Goal: Task Accomplishment & Management: Manage account settings

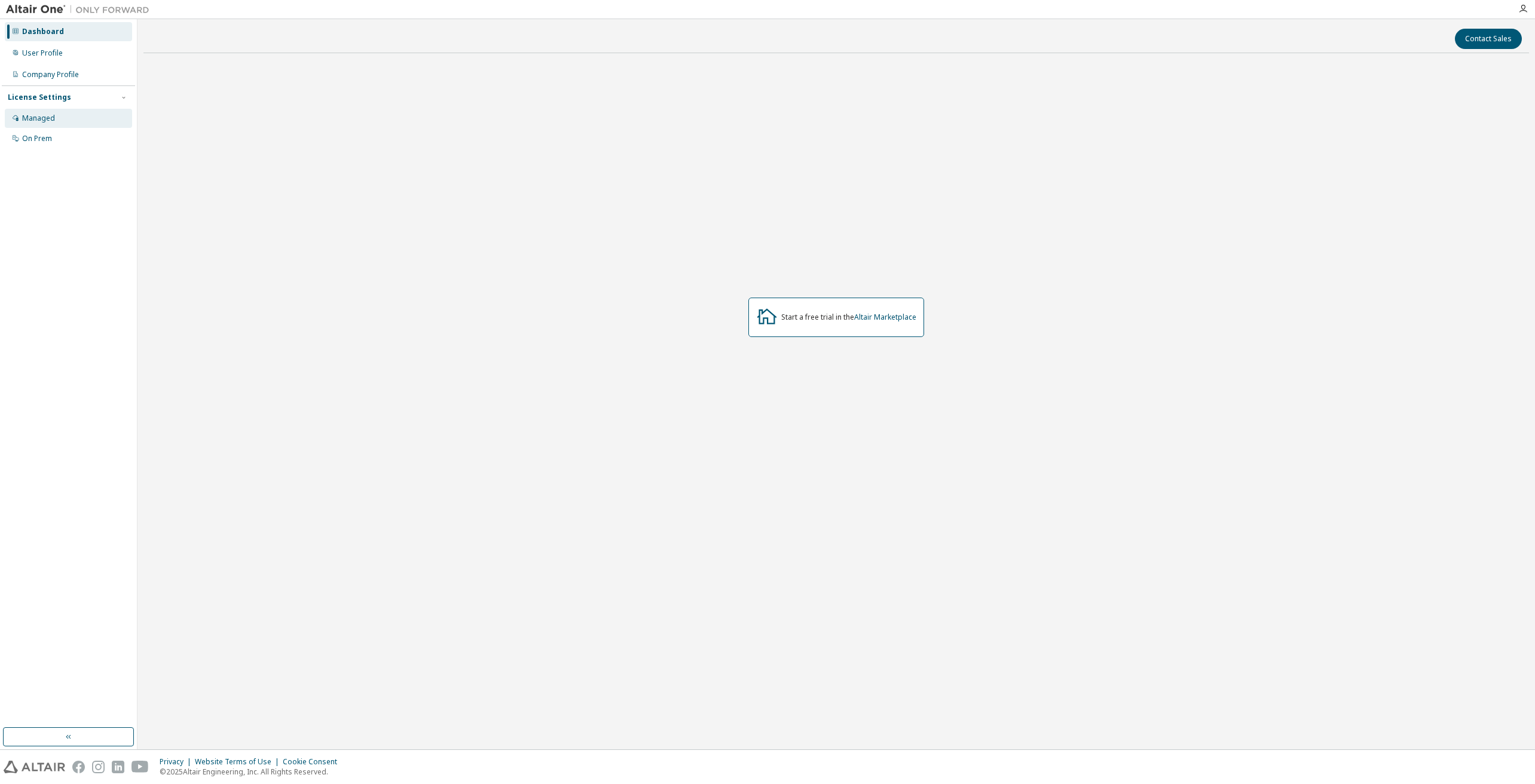
click at [61, 127] on div "Managed" at bounding box center [68, 118] width 127 height 19
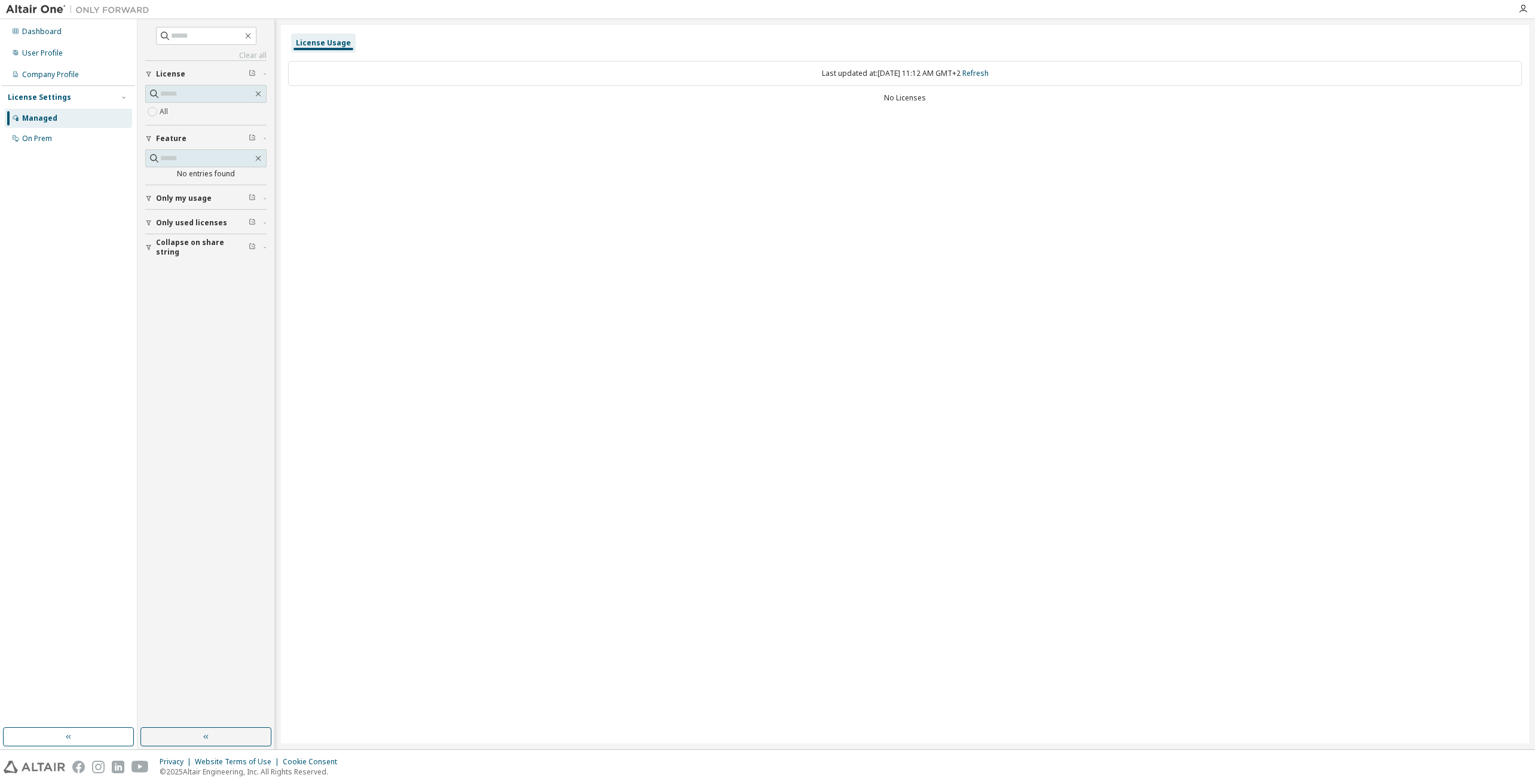
click at [152, 200] on icon "button" at bounding box center [149, 198] width 7 height 7
click at [81, 147] on div "On Prem" at bounding box center [68, 139] width 127 height 19
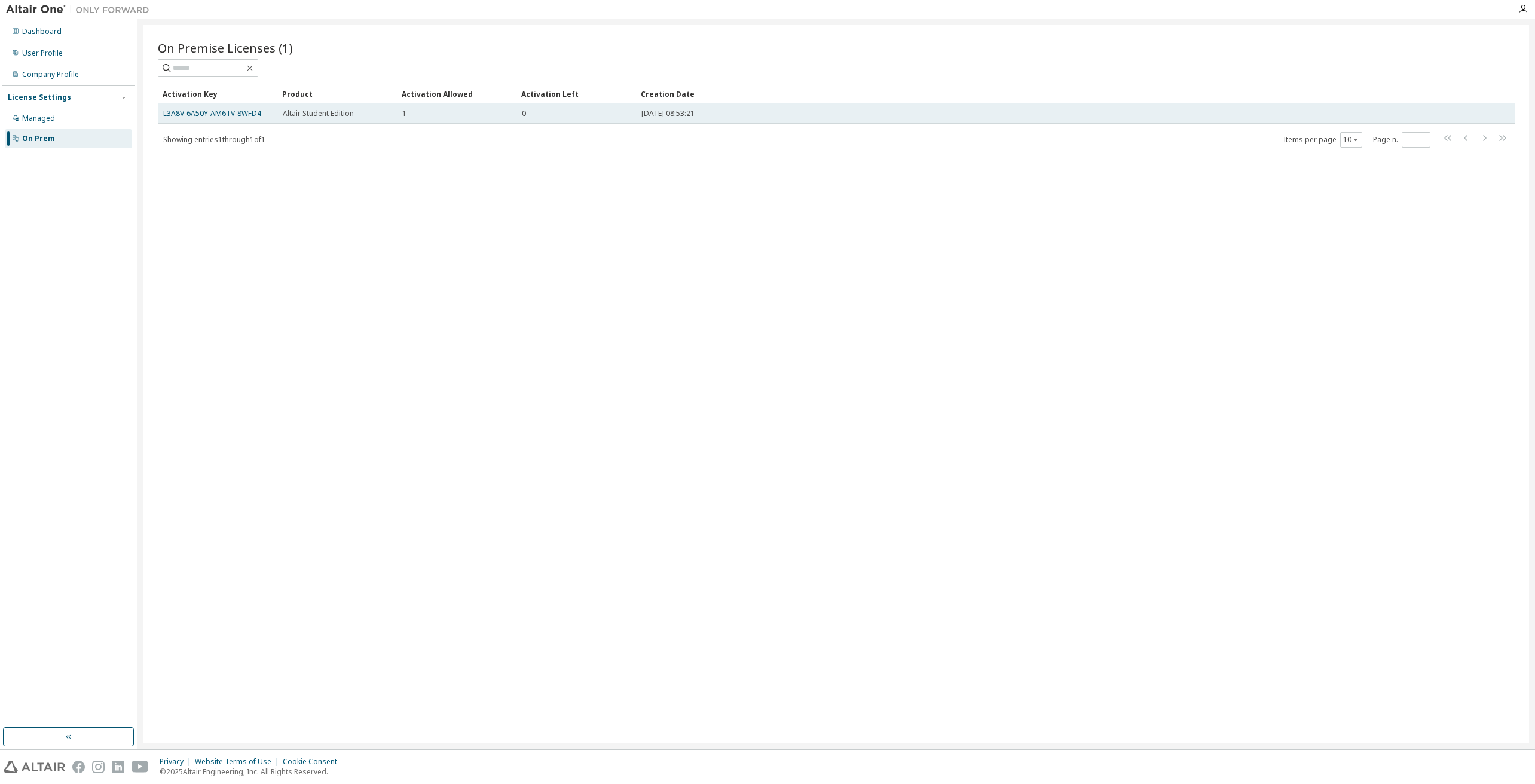
click at [584, 117] on div "0" at bounding box center [576, 114] width 109 height 9
click at [197, 116] on link "L3A8V-6A50Y-AM6TV-8WFD4" at bounding box center [212, 113] width 98 height 10
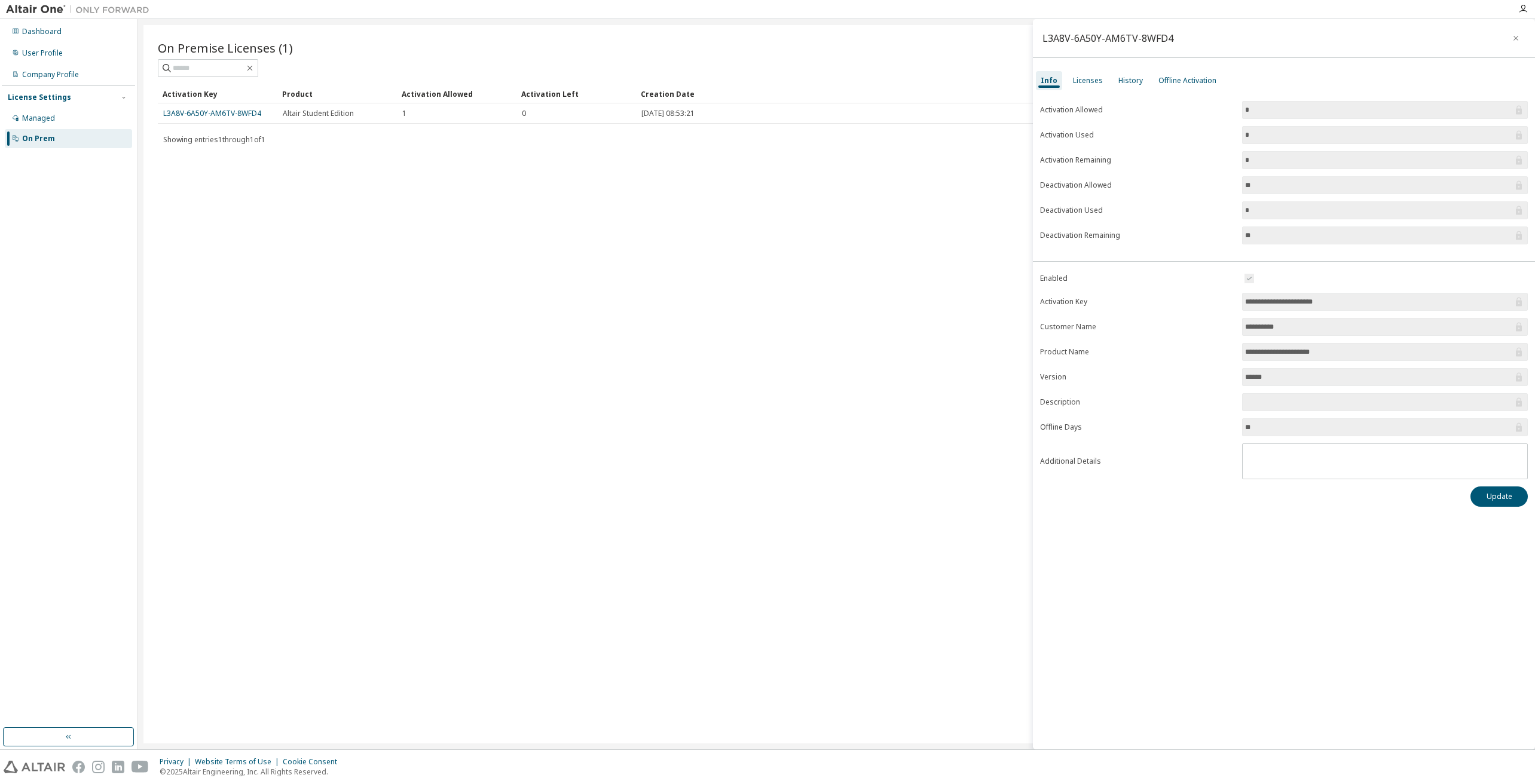
click at [1080, 90] on div "Info Licenses History Offline Activation" at bounding box center [1283, 81] width 502 height 22
click at [1085, 79] on div "Licenses" at bounding box center [1087, 81] width 30 height 9
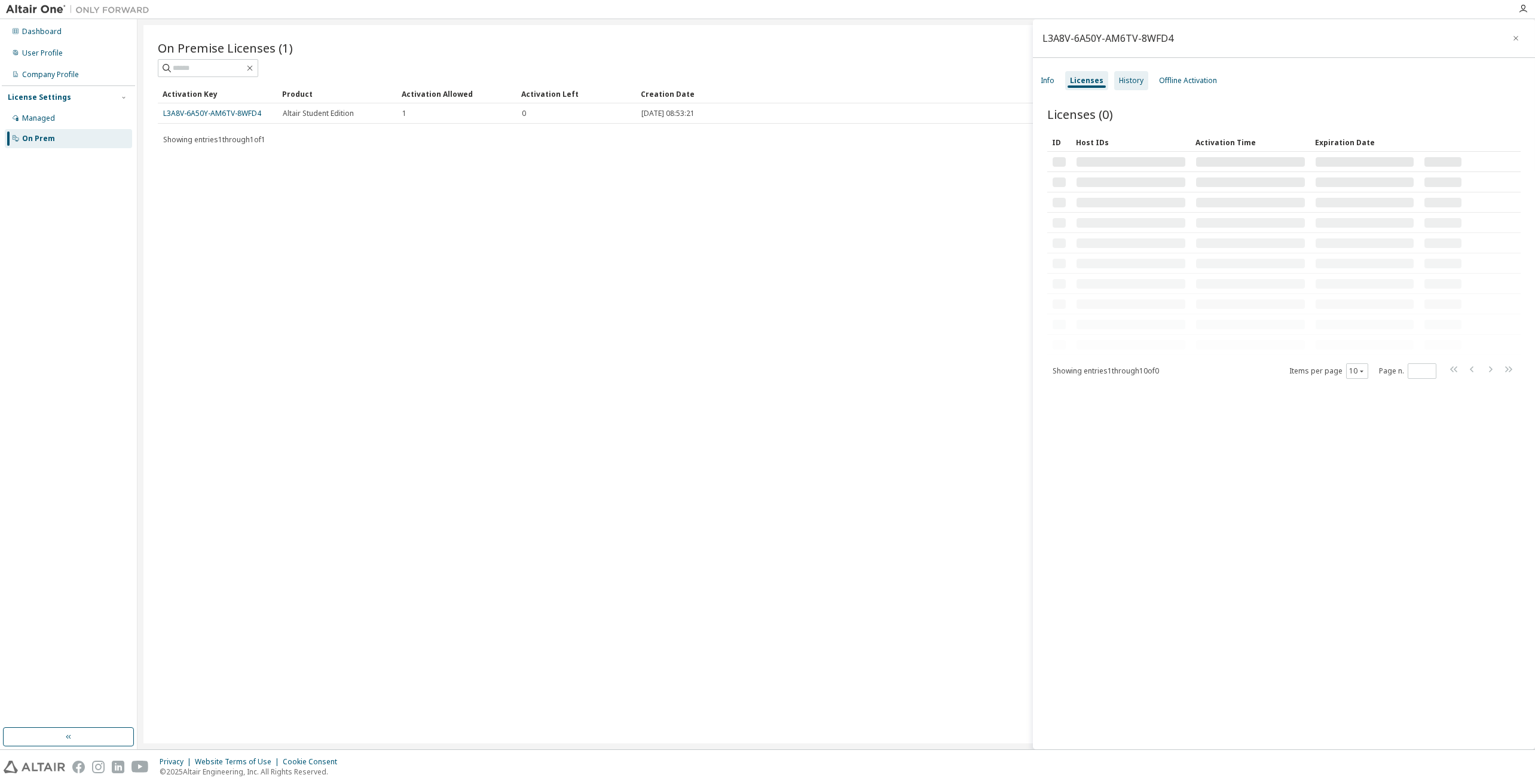
click at [1120, 77] on div "History" at bounding box center [1131, 81] width 24 height 9
click at [1179, 75] on div "Offline Activation" at bounding box center [1188, 81] width 67 height 19
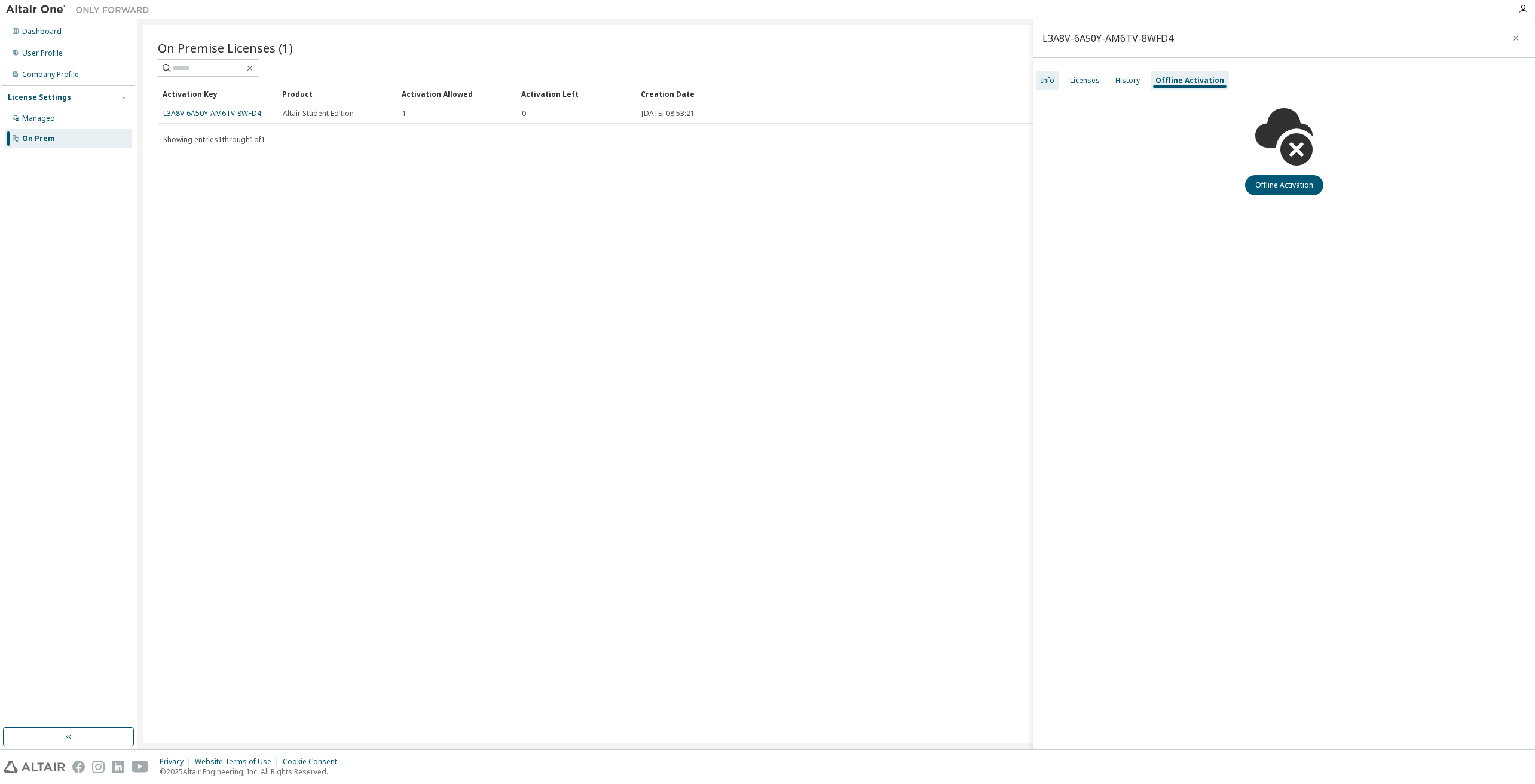
click at [1056, 74] on div "Info" at bounding box center [1047, 81] width 23 height 19
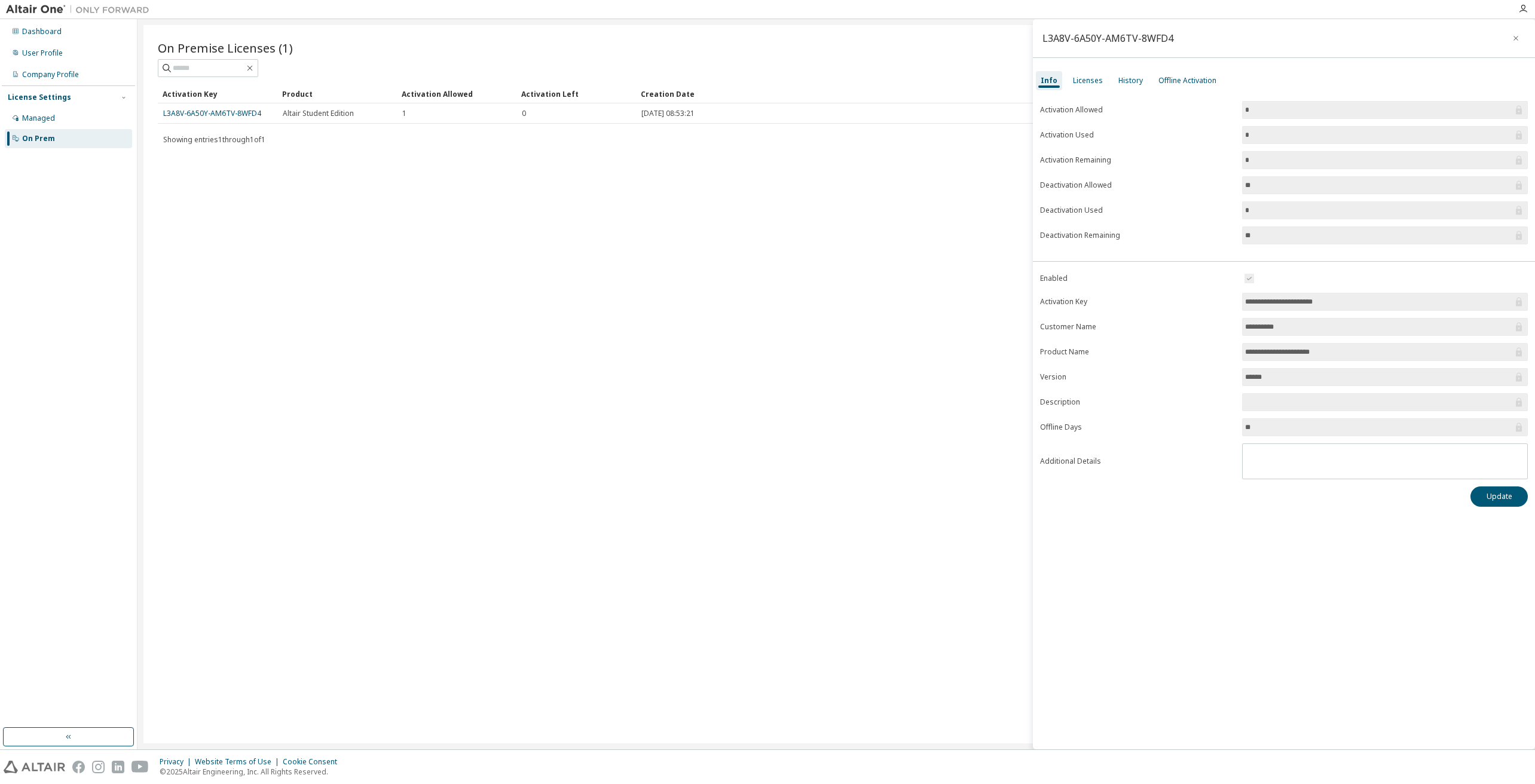
drag, startPoint x: 1255, startPoint y: 108, endPoint x: 1264, endPoint y: 109, distance: 9.1
click at [1264, 109] on input "*" at bounding box center [1379, 110] width 268 height 12
drag, startPoint x: 1264, startPoint y: 109, endPoint x: 1119, endPoint y: 106, distance: 145.0
click at [1161, 106] on form "Activation Allowed * Activation Used * Activation Remaining * Deactivation Allo…" at bounding box center [1283, 172] width 488 height 143
click at [1085, 105] on label "Activation Allowed" at bounding box center [1137, 110] width 195 height 9
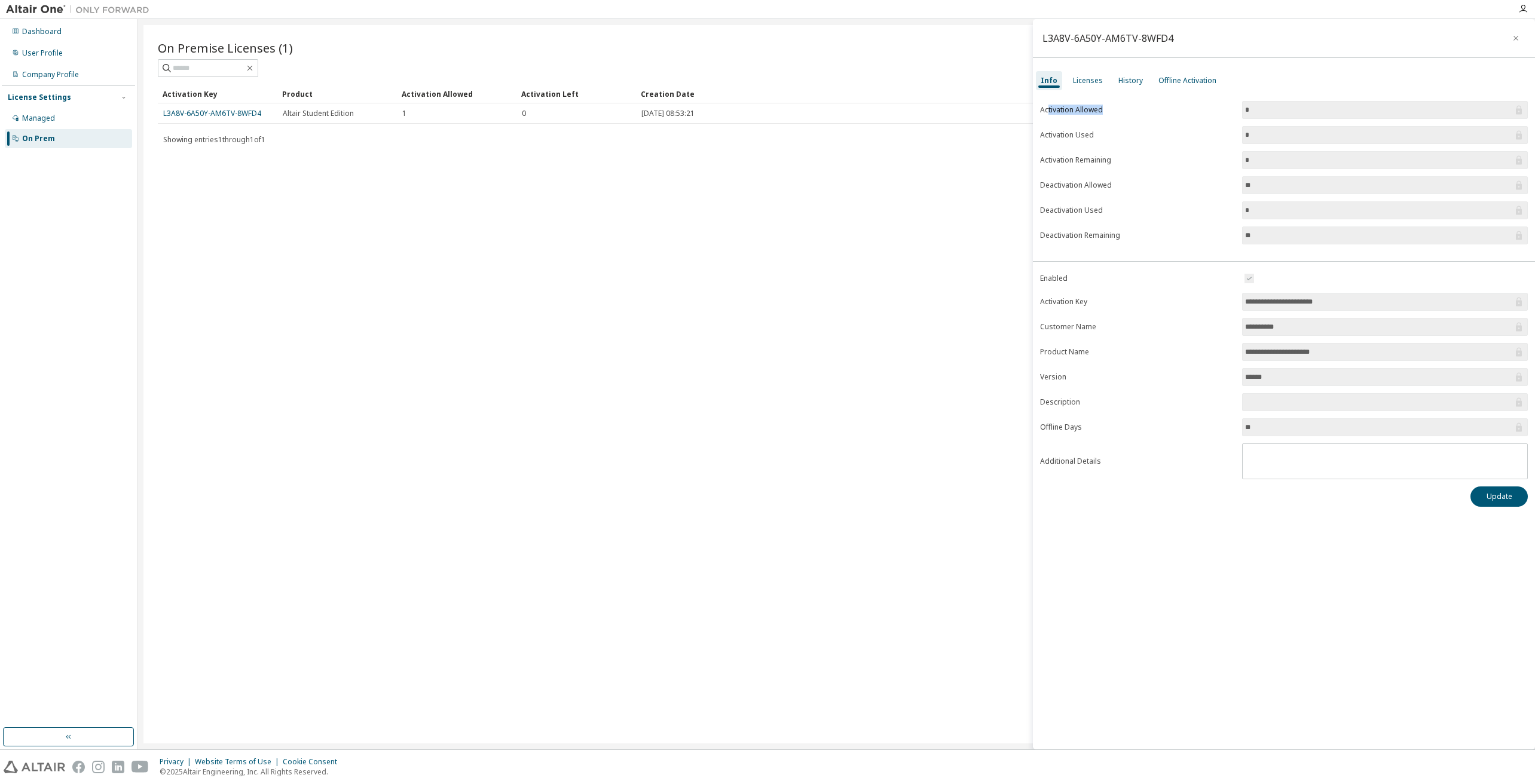
click at [1120, 109] on form "Activation Allowed * Activation Used * Activation Remaining * Deactivation Allo…" at bounding box center [1283, 172] width 488 height 143
click at [1099, 112] on label "Activation Allowed" at bounding box center [1137, 110] width 195 height 9
drag, startPoint x: 1072, startPoint y: 125, endPoint x: 1109, endPoint y: 127, distance: 37.1
click at [1109, 126] on form "Activation Allowed * Activation Used * Activation Remaining * Deactivation Allo…" at bounding box center [1283, 172] width 488 height 143
click at [1109, 127] on form "Activation Allowed * Activation Used * Activation Remaining * Deactivation Allo…" at bounding box center [1283, 172] width 488 height 143
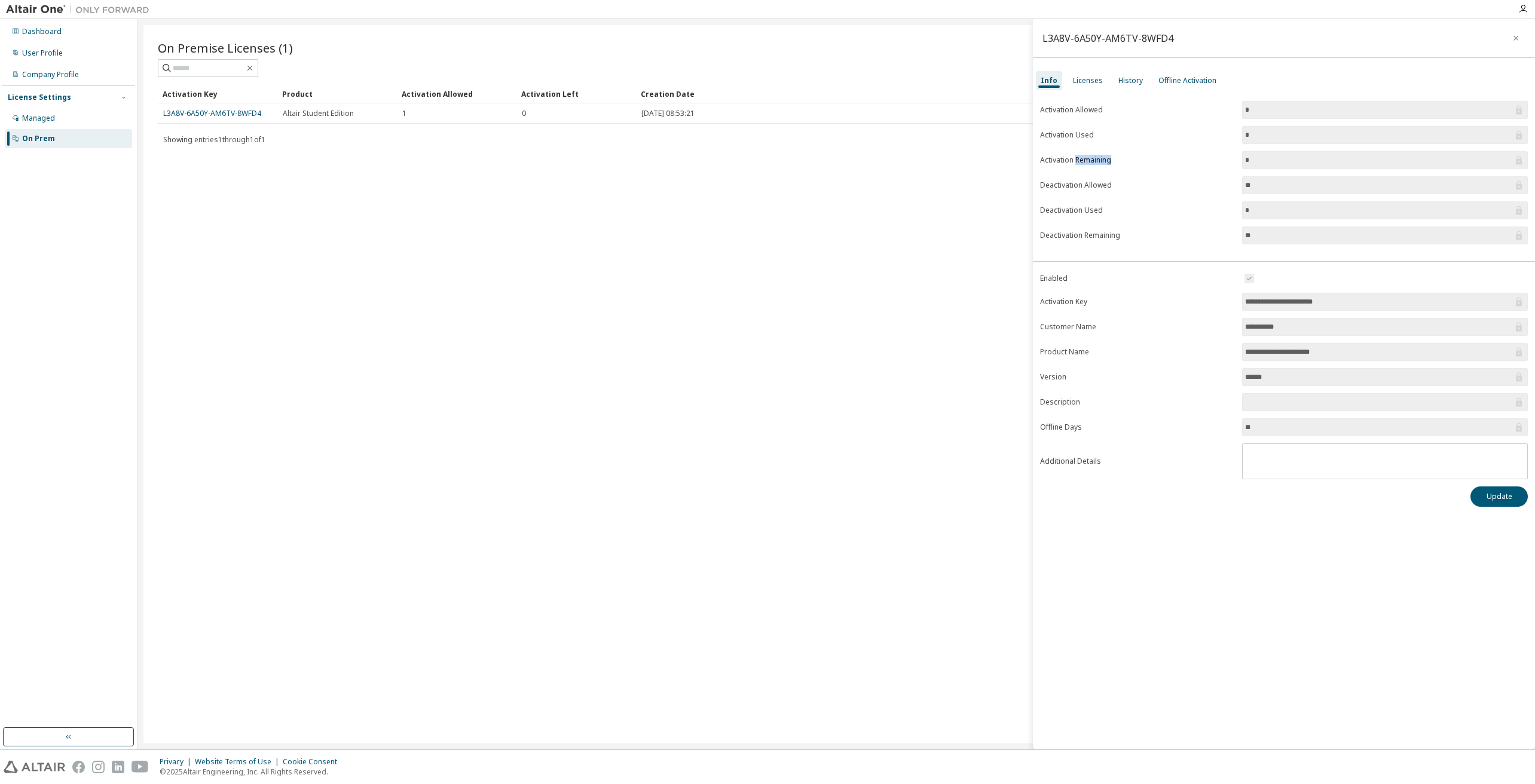
drag, startPoint x: 1086, startPoint y: 157, endPoint x: 1125, endPoint y: 161, distance: 39.2
click at [1125, 161] on label "Activation Remaining" at bounding box center [1137, 160] width 195 height 9
drag, startPoint x: 1086, startPoint y: 183, endPoint x: 1103, endPoint y: 183, distance: 17.0
click at [1103, 183] on label "Deactivation Allowed" at bounding box center [1137, 185] width 195 height 9
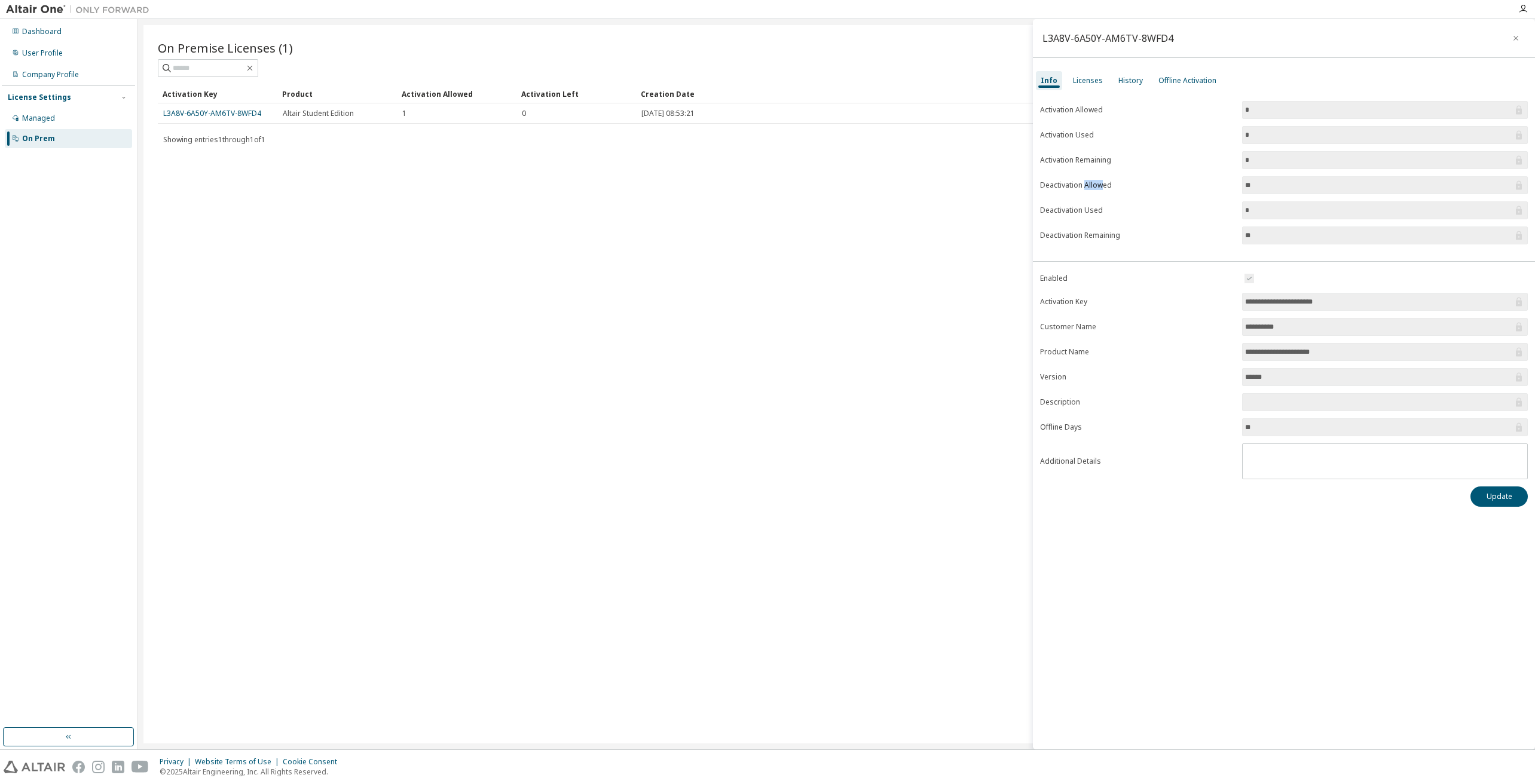
click at [1103, 183] on label "Deactivation Allowed" at bounding box center [1137, 185] width 195 height 9
drag, startPoint x: 1079, startPoint y: 217, endPoint x: 1112, endPoint y: 216, distance: 33.0
click at [1112, 216] on form "Activation Allowed * Activation Used * Activation Remaining * Deactivation Allo…" at bounding box center [1283, 172] width 488 height 143
click at [1093, 216] on form "Activation Allowed * Activation Used * Activation Remaining * Deactivation Allo…" at bounding box center [1283, 172] width 488 height 143
click at [1094, 233] on label "Deactivation Remaining" at bounding box center [1137, 235] width 195 height 9
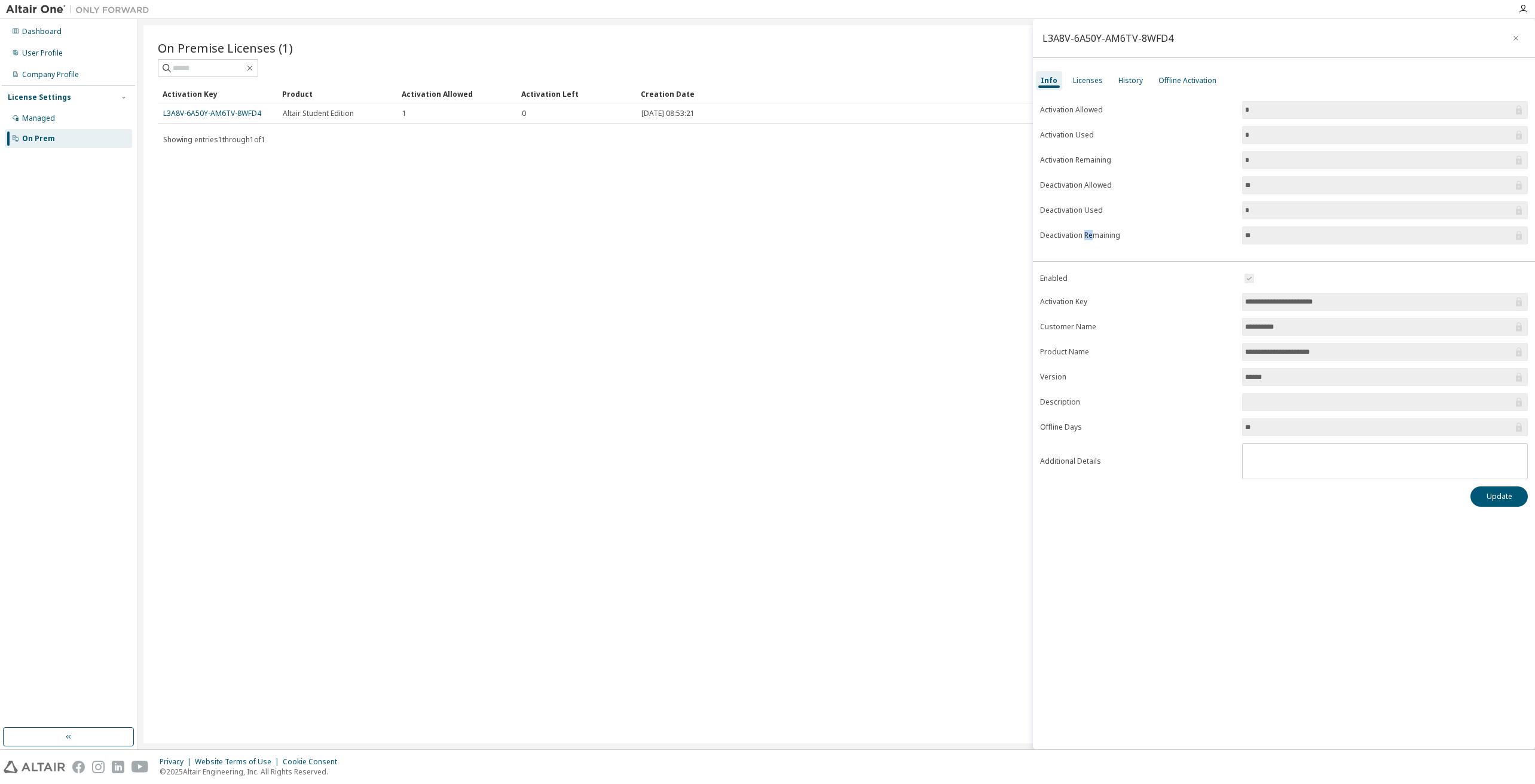
click at [1094, 233] on label "Deactivation Remaining" at bounding box center [1137, 235] width 195 height 9
click at [1174, 79] on div "Offline Activation" at bounding box center [1187, 81] width 58 height 9
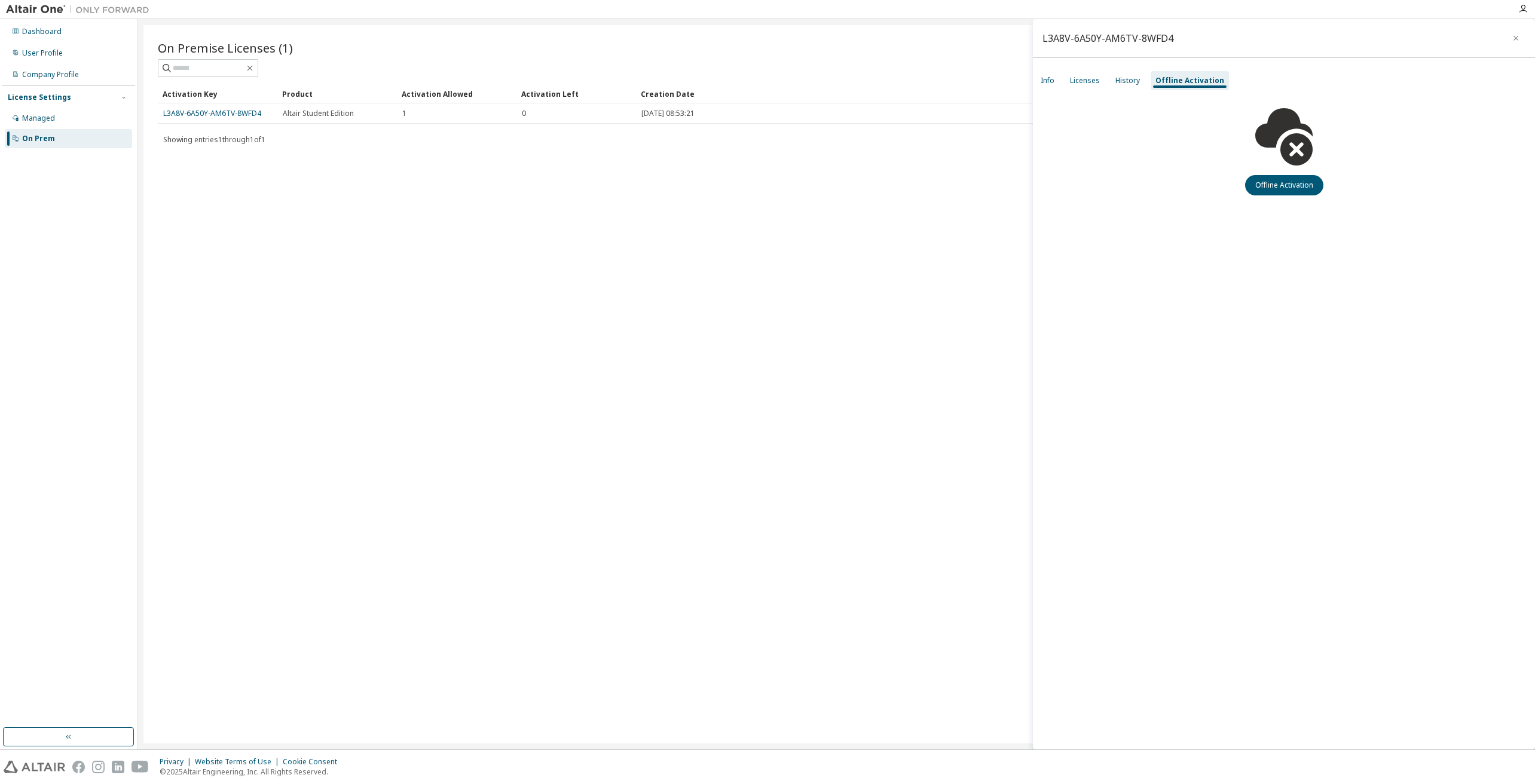
click at [1060, 80] on div "Info Licenses History Offline Activation" at bounding box center [1283, 81] width 502 height 22
click at [1081, 79] on div "Licenses" at bounding box center [1084, 81] width 30 height 9
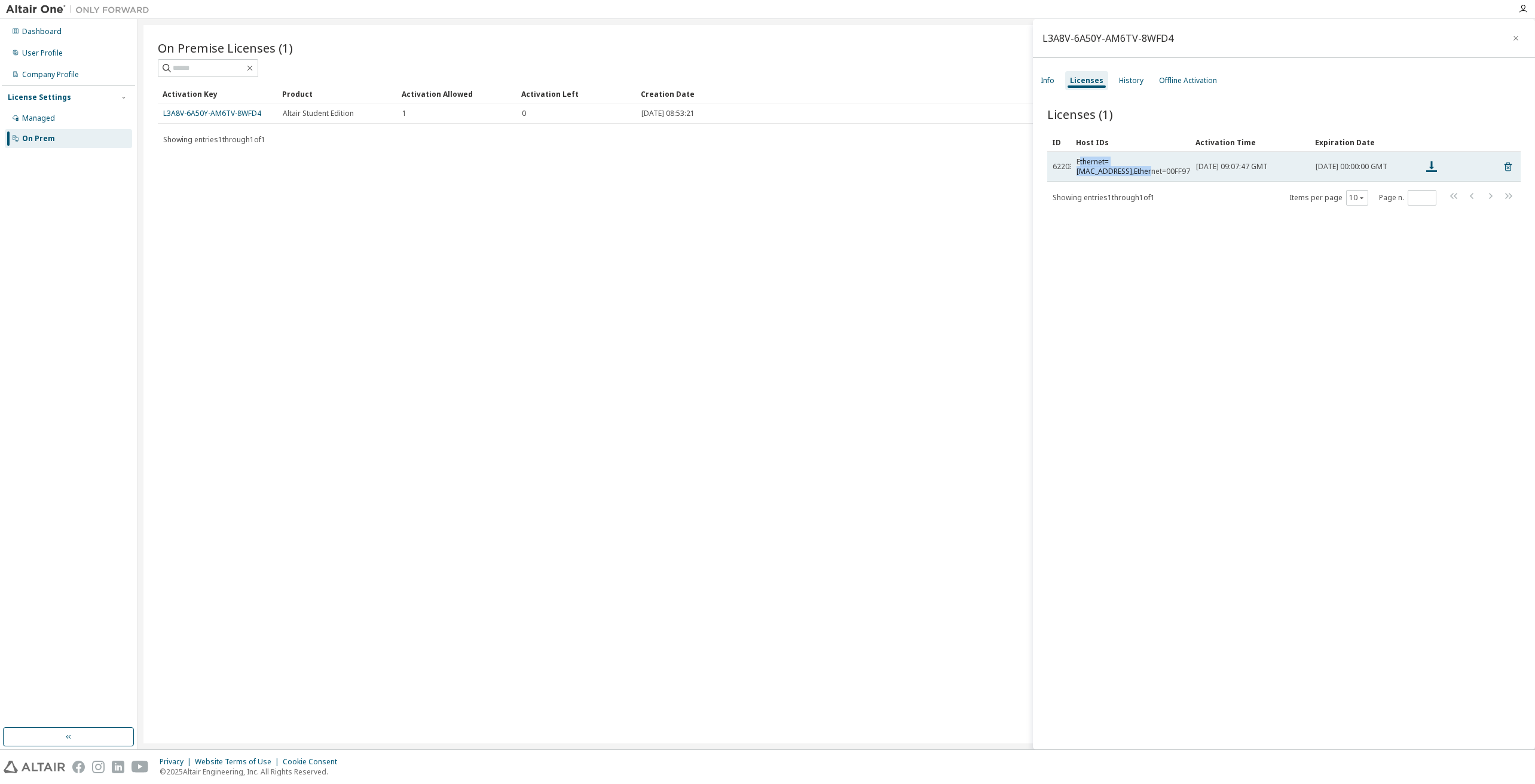
drag, startPoint x: 1081, startPoint y: 165, endPoint x: 1184, endPoint y: 168, distance: 103.0
click at [1184, 168] on div "Ethernet=[MAC_ADDRESS],Ethernet=00FF97236D2E,Ethernet=00FFD367DD0C,Ethernet=00F…" at bounding box center [1233, 166] width 313 height 19
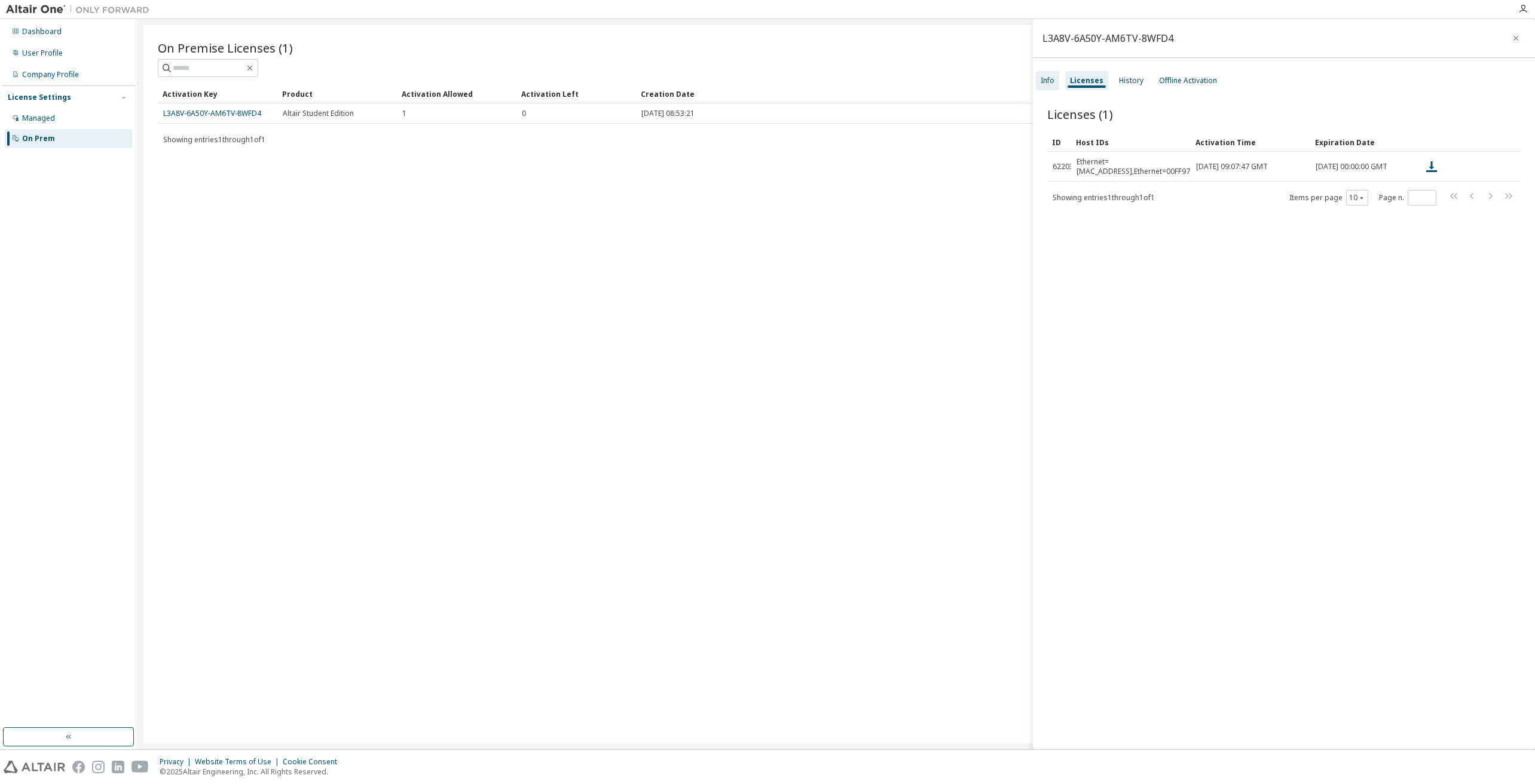
drag, startPoint x: 1061, startPoint y: 86, endPoint x: 1054, endPoint y: 86, distance: 7.0
click at [1060, 86] on div "Info Licenses History Offline Activation" at bounding box center [1283, 81] width 502 height 22
click at [1054, 86] on div "Info" at bounding box center [1047, 81] width 23 height 19
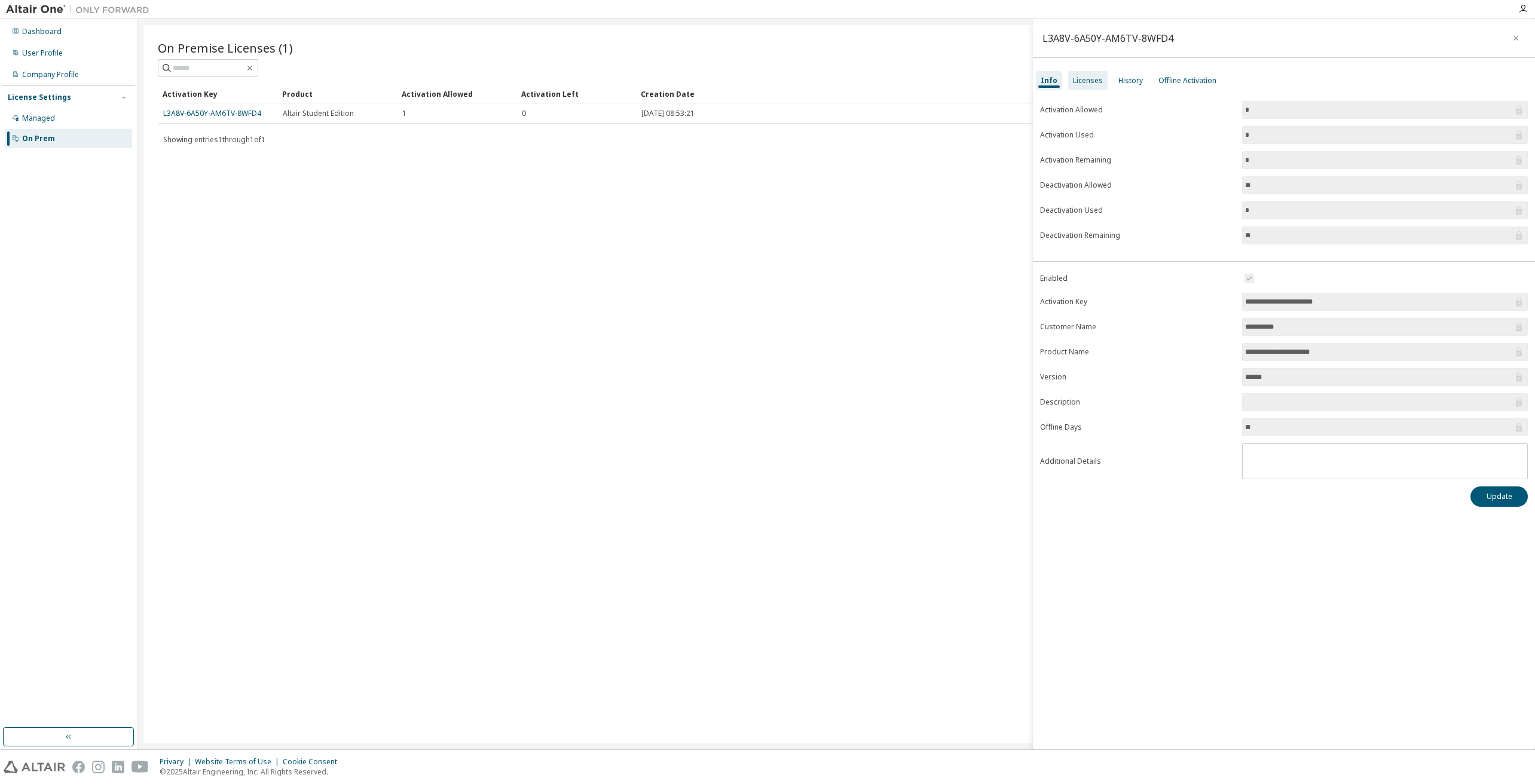
click at [1075, 73] on div "Licenses" at bounding box center [1088, 81] width 40 height 19
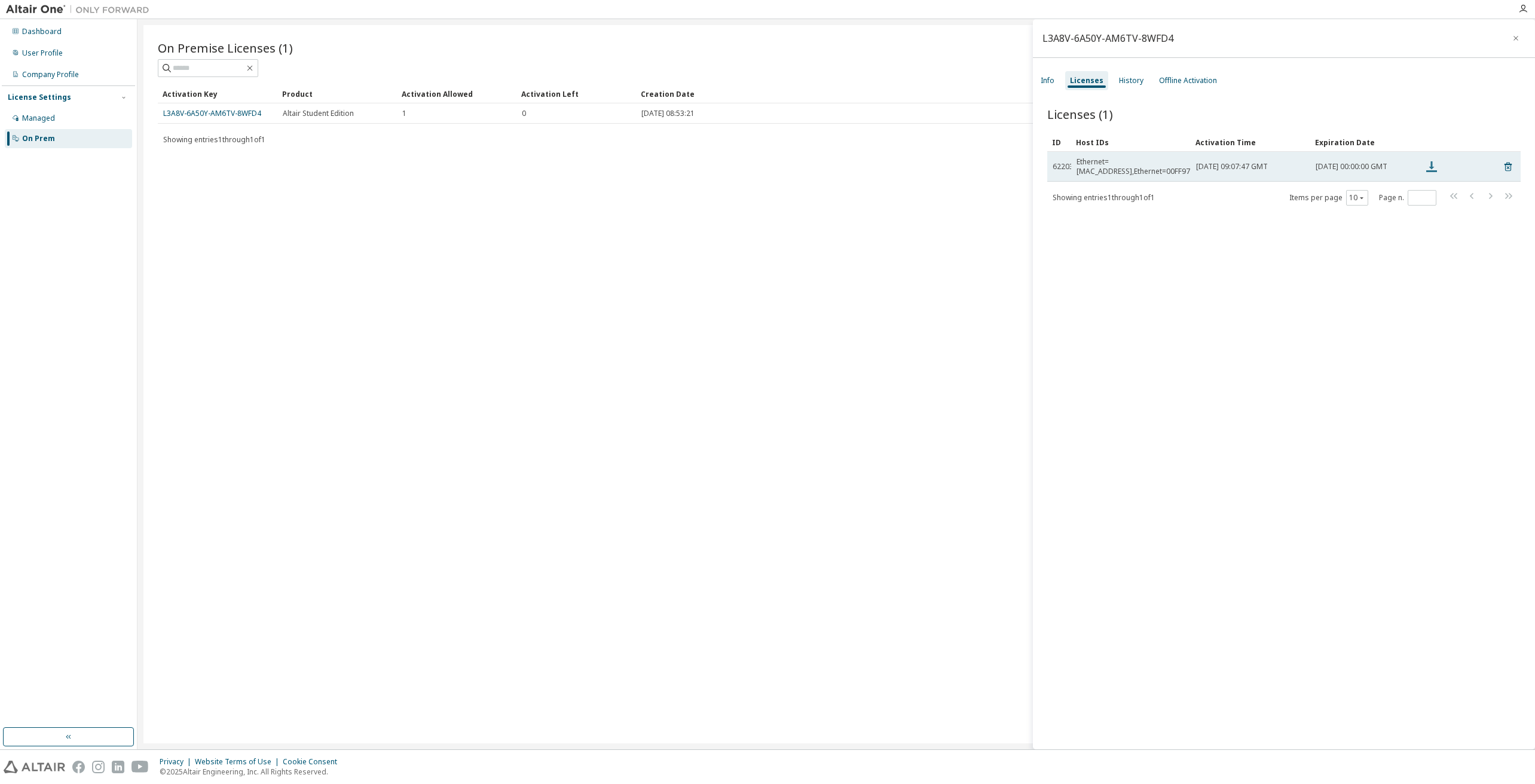
click at [1432, 164] on icon at bounding box center [1431, 166] width 11 height 11
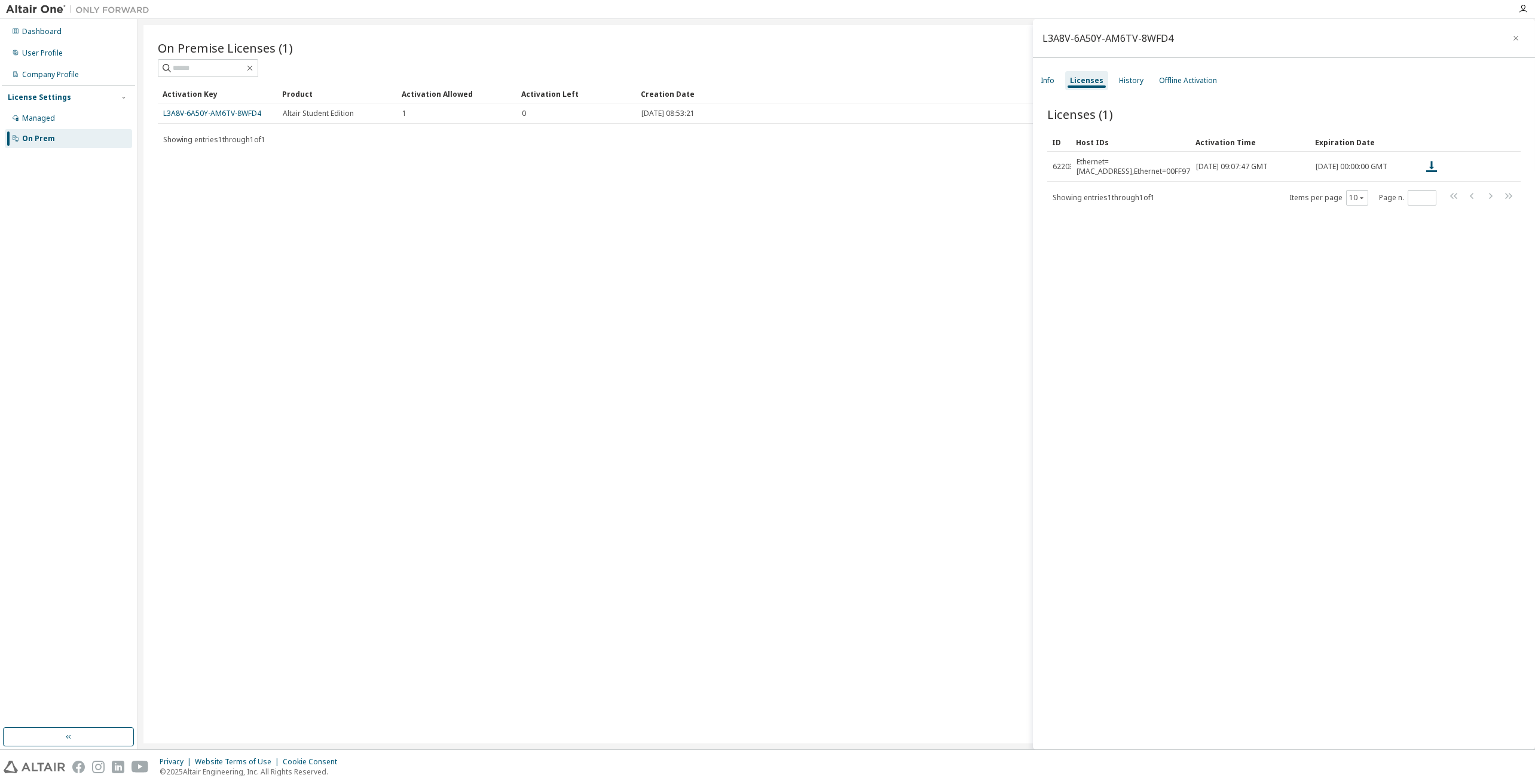
click at [1423, 612] on div "Licenses (1) Clear Load Save Save As Field Operator Value Select filter Select …" at bounding box center [1283, 429] width 502 height 676
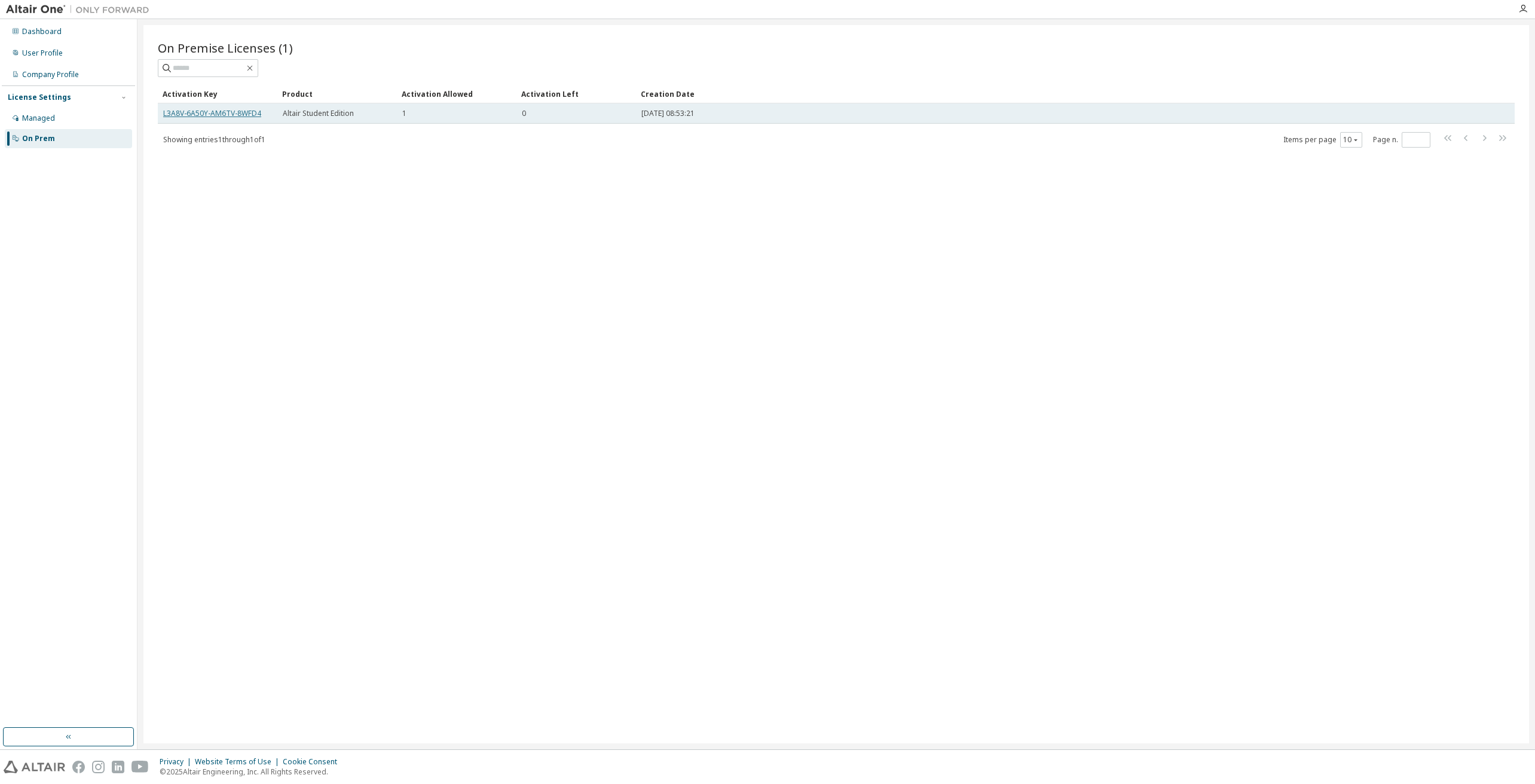
click at [236, 112] on link "L3A8V-6A50Y-AM6TV-8WFD4" at bounding box center [212, 113] width 98 height 10
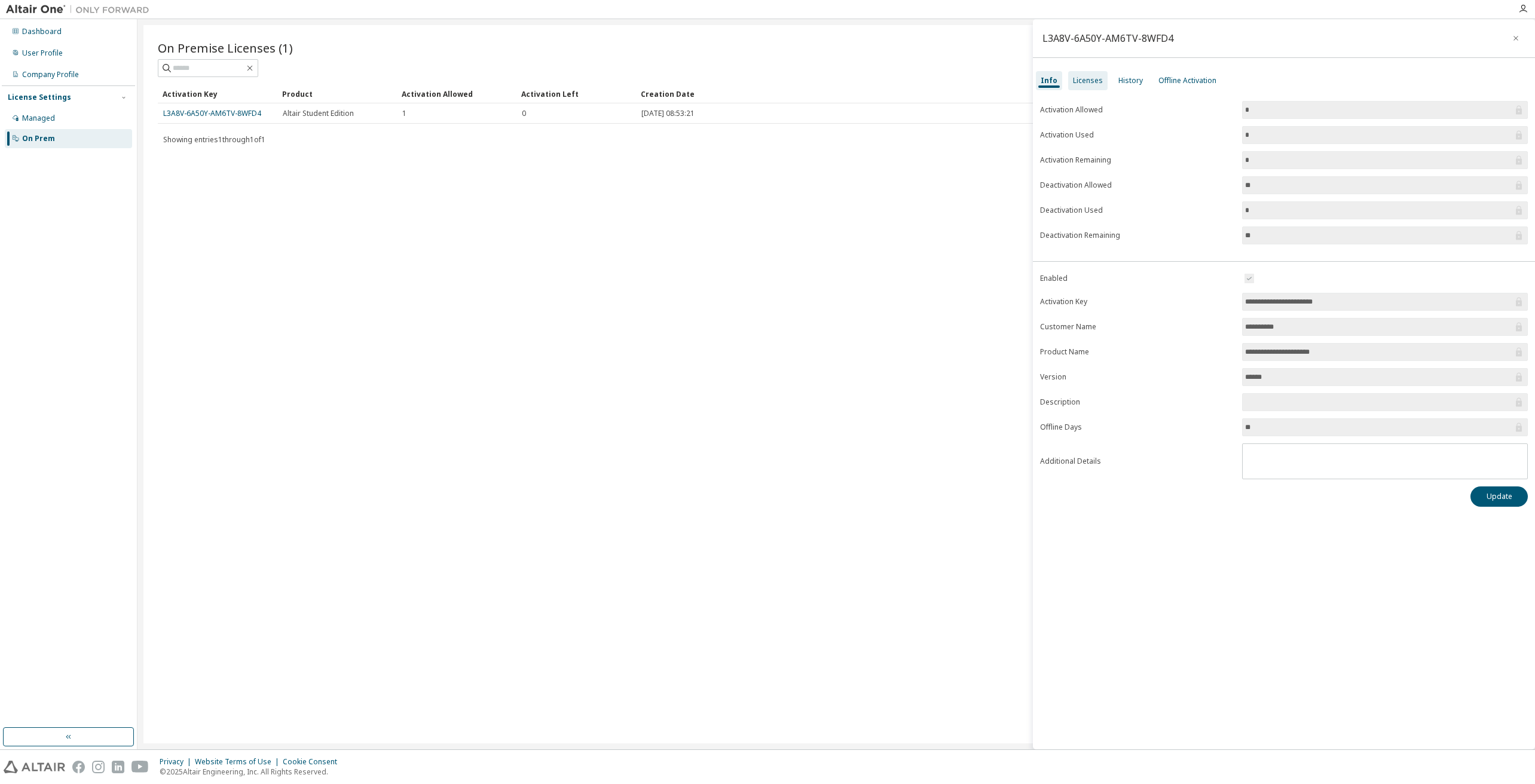
click at [1082, 73] on div "Licenses" at bounding box center [1088, 81] width 40 height 19
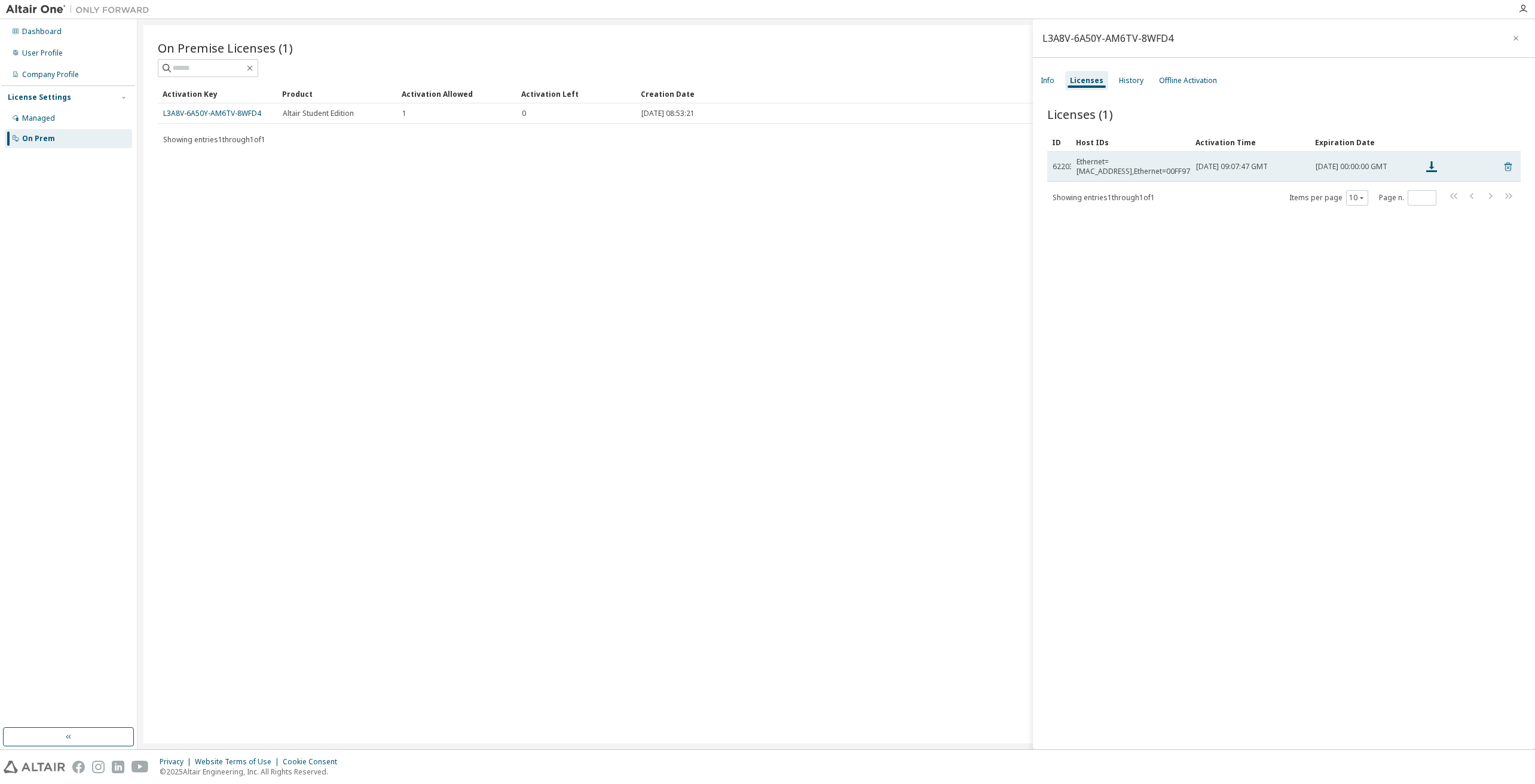
click at [1503, 162] on icon at bounding box center [1508, 167] width 11 height 15
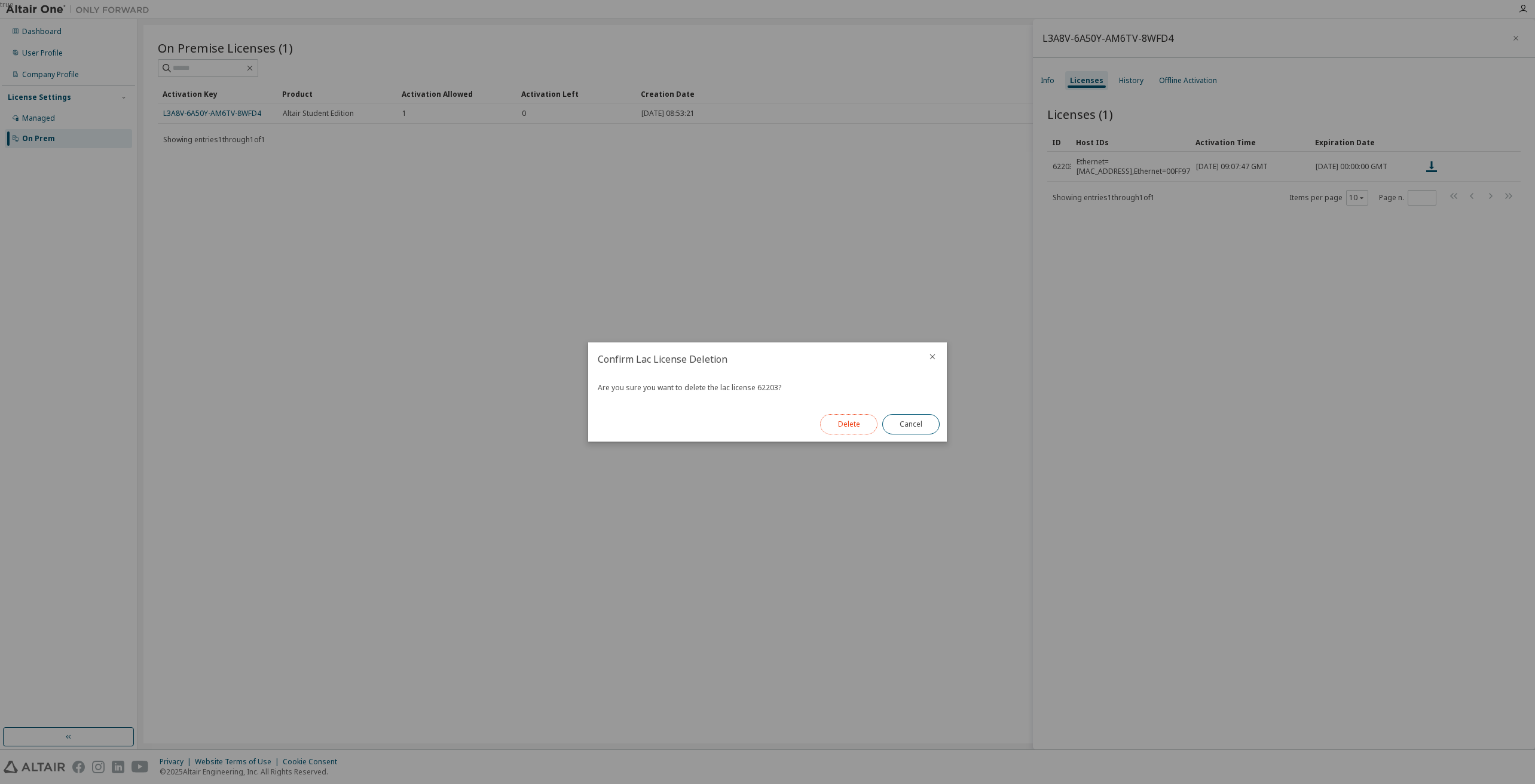
click at [837, 424] on button "Delete" at bounding box center [848, 424] width 57 height 20
click at [926, 427] on button "Close" at bounding box center [910, 424] width 57 height 20
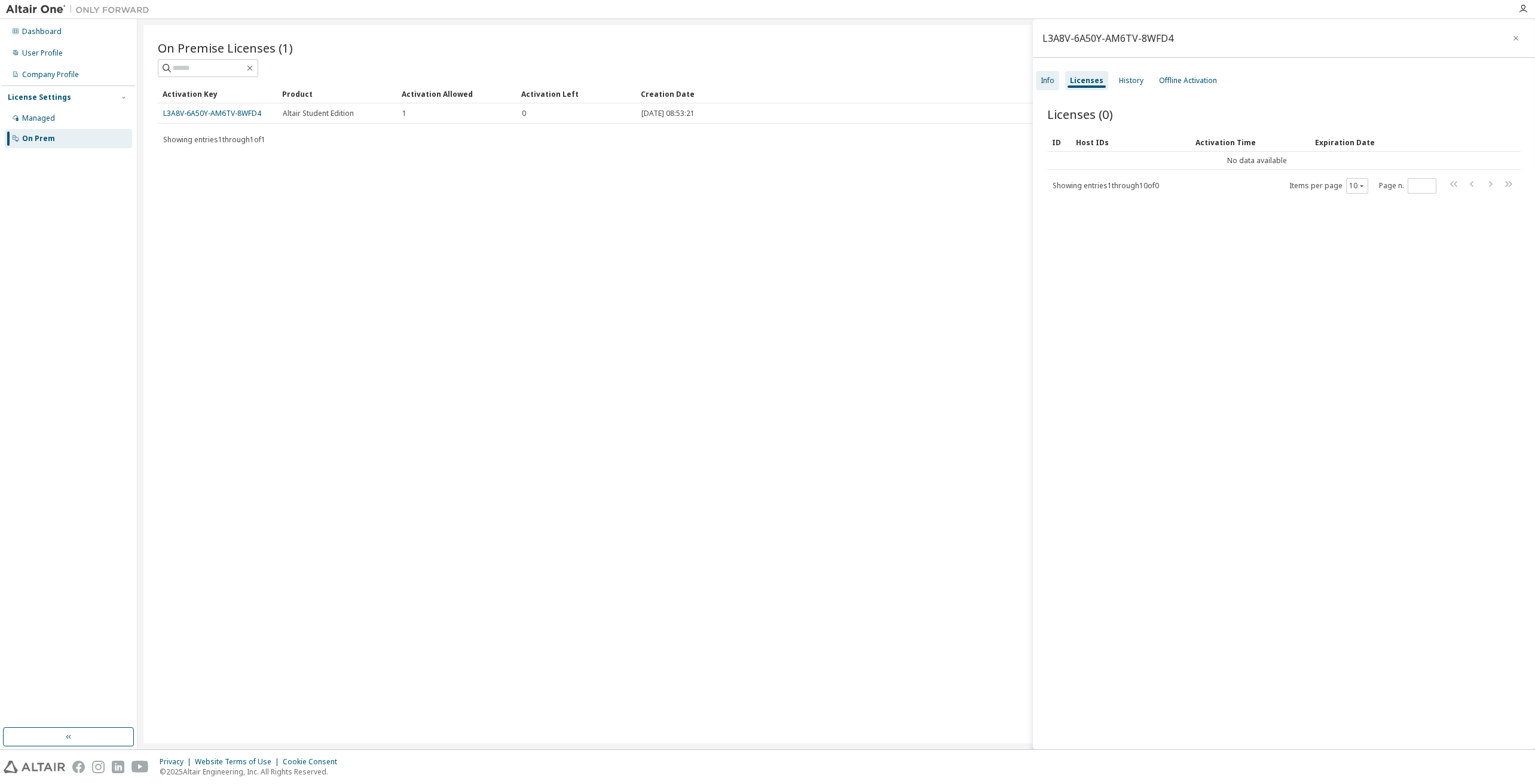
click at [1053, 79] on div "Info" at bounding box center [1047, 81] width 14 height 9
click at [219, 103] on div "Activation Key" at bounding box center [217, 94] width 110 height 19
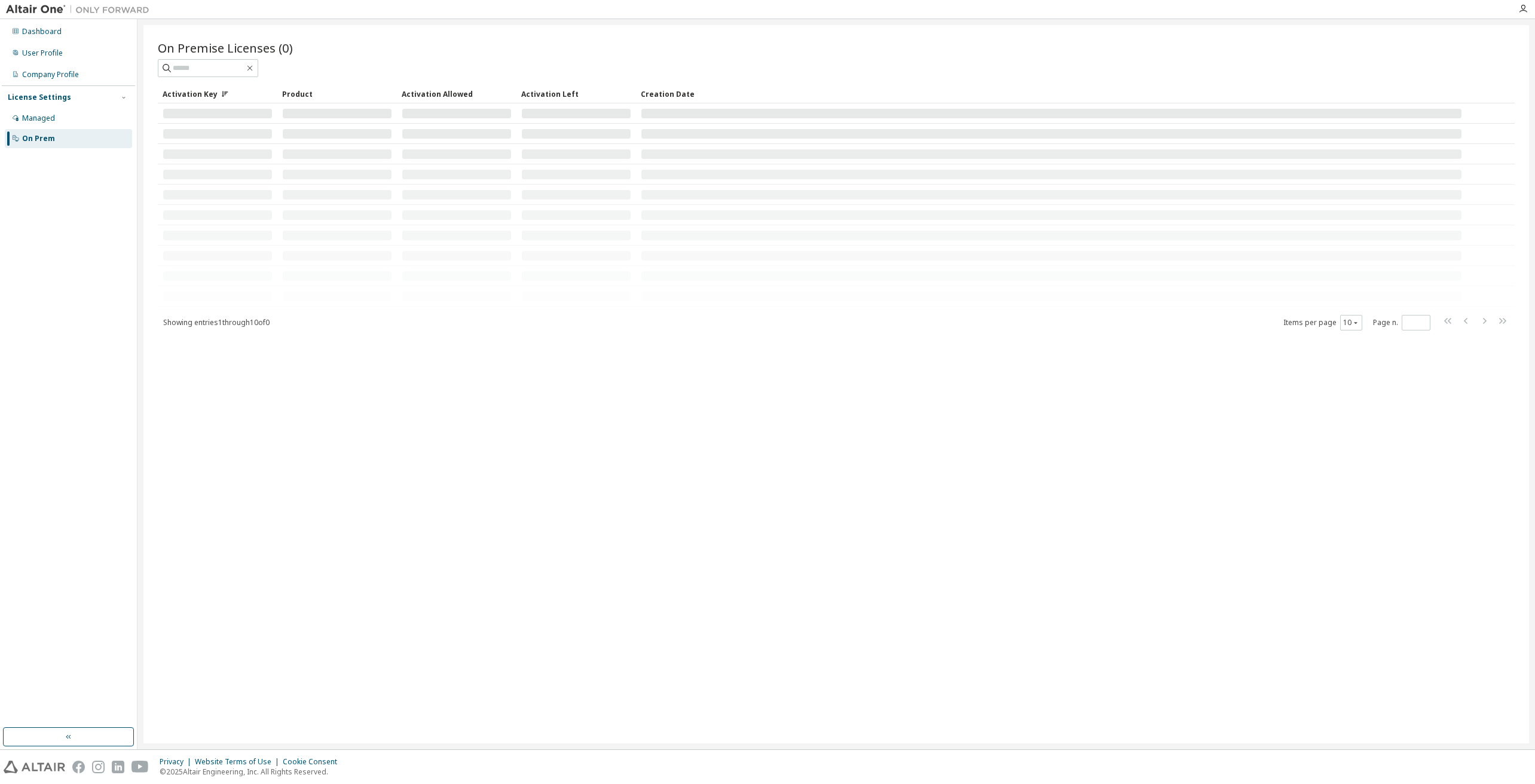
click at [215, 112] on div at bounding box center [217, 114] width 109 height 9
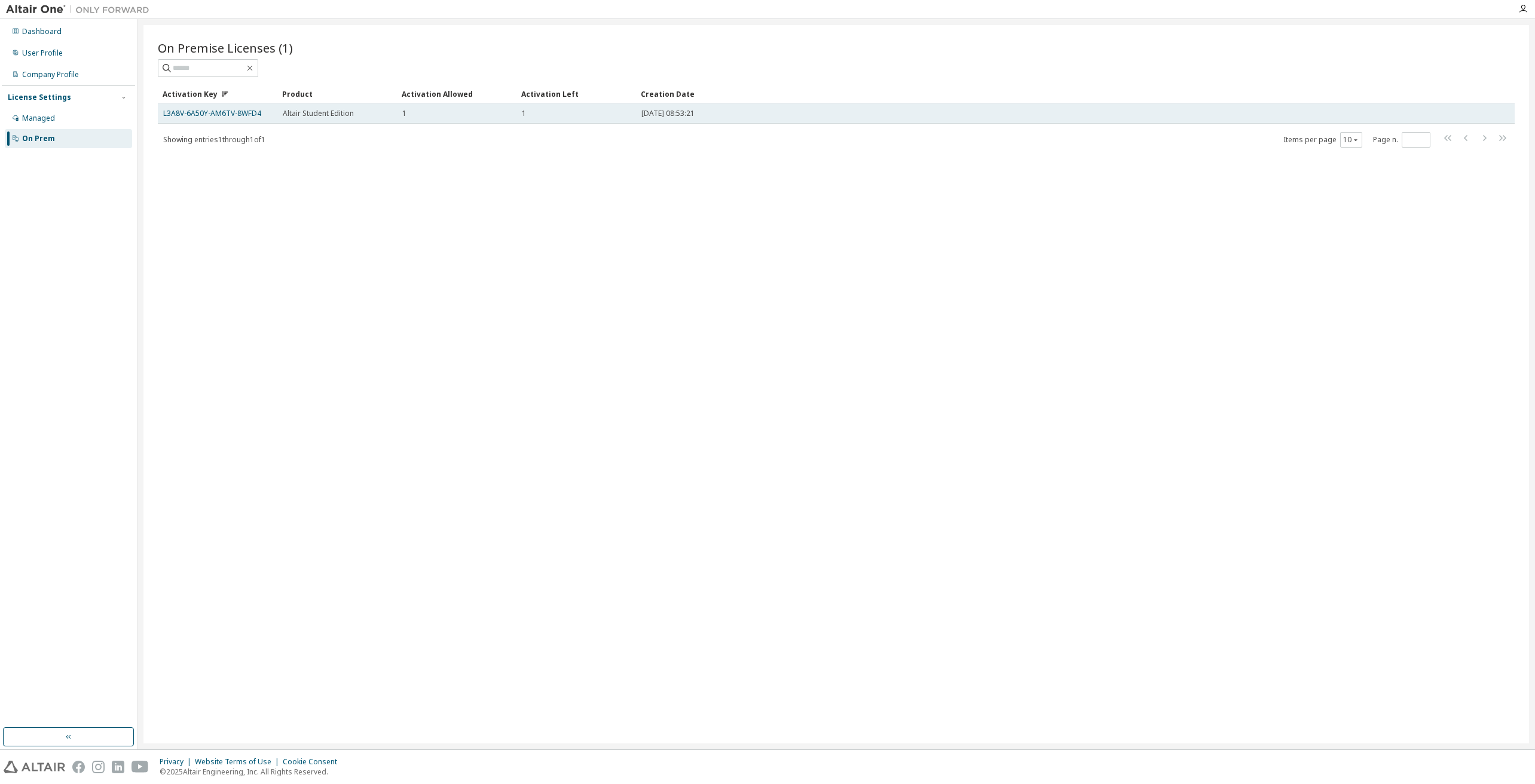
click at [182, 122] on td "L3A8V-6A50Y-AM6TV-8WFD4" at bounding box center [217, 114] width 119 height 20
click at [188, 108] on link "L3A8V-6A50Y-AM6TV-8WFD4" at bounding box center [212, 113] width 98 height 10
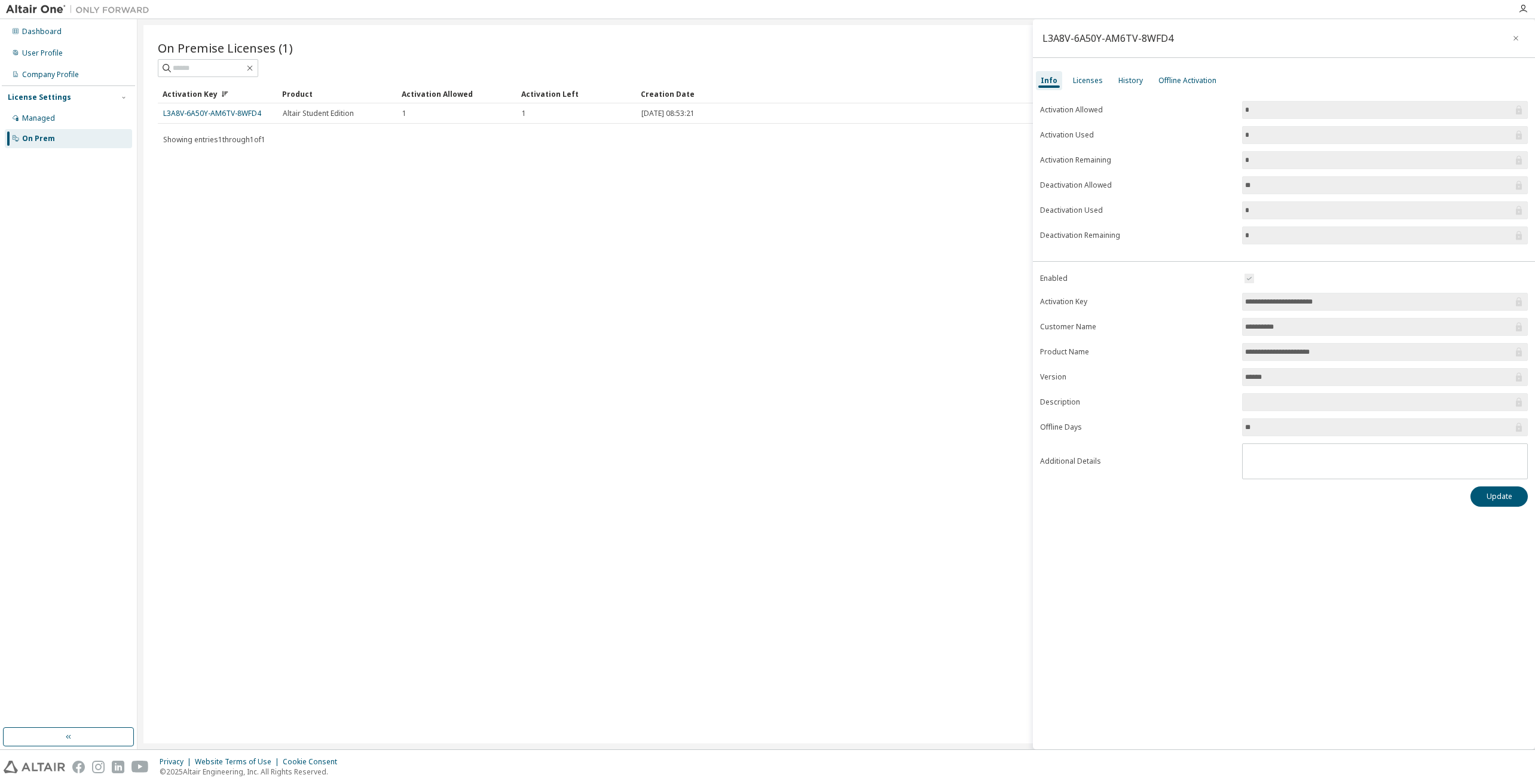
drag, startPoint x: 1259, startPoint y: 205, endPoint x: 1204, endPoint y: 212, distance: 55.4
click at [1204, 212] on form "Activation Allowed * Activation Used * Activation Remaining * Deactivation Allo…" at bounding box center [1283, 172] width 488 height 143
click at [1281, 209] on input "*" at bounding box center [1379, 211] width 268 height 12
drag, startPoint x: 1367, startPoint y: 307, endPoint x: 1250, endPoint y: 308, distance: 117.0
click at [1250, 308] on span "**********" at bounding box center [1384, 302] width 286 height 18
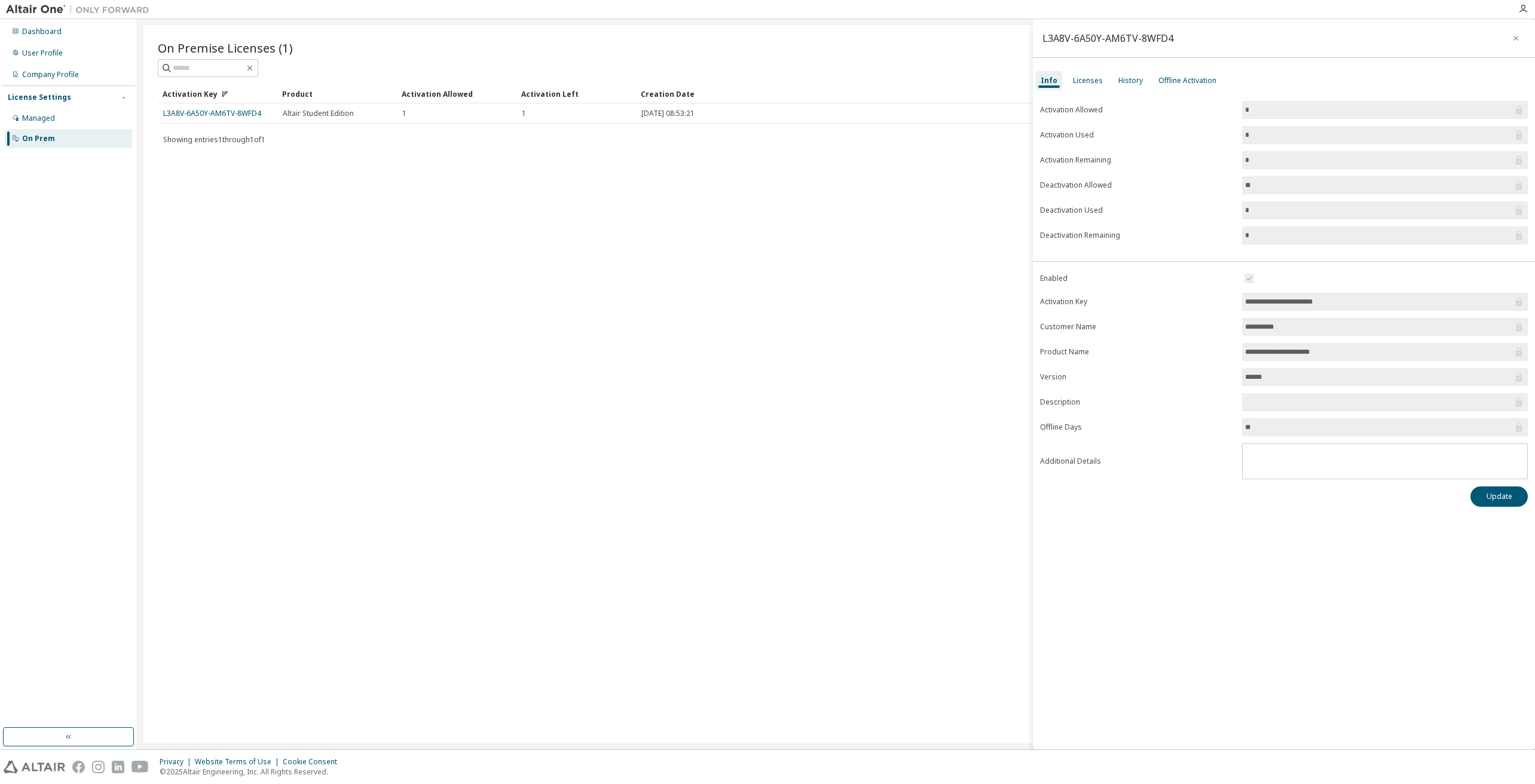
click at [1312, 304] on input "**********" at bounding box center [1379, 302] width 268 height 12
